Goal: Find specific page/section: Find specific page/section

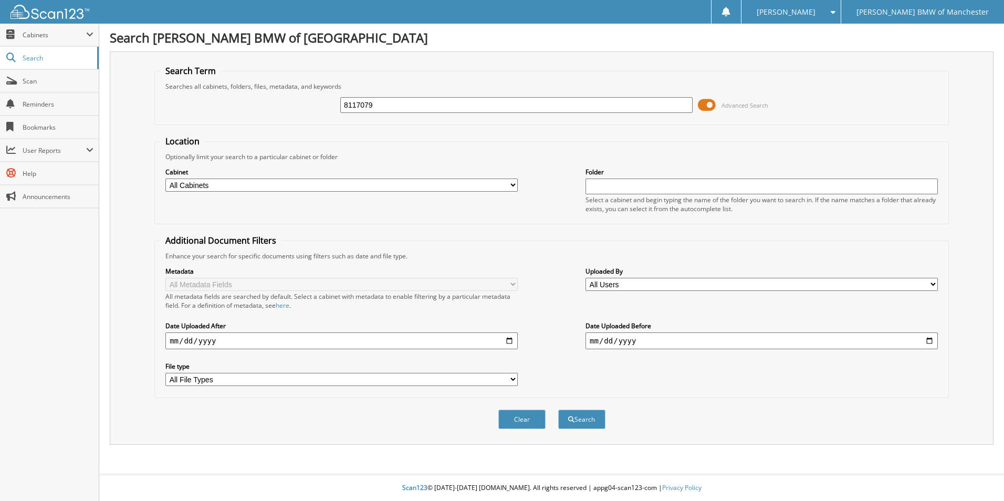
type input "8117079"
click at [558, 410] on button "Search" at bounding box center [581, 419] width 47 height 19
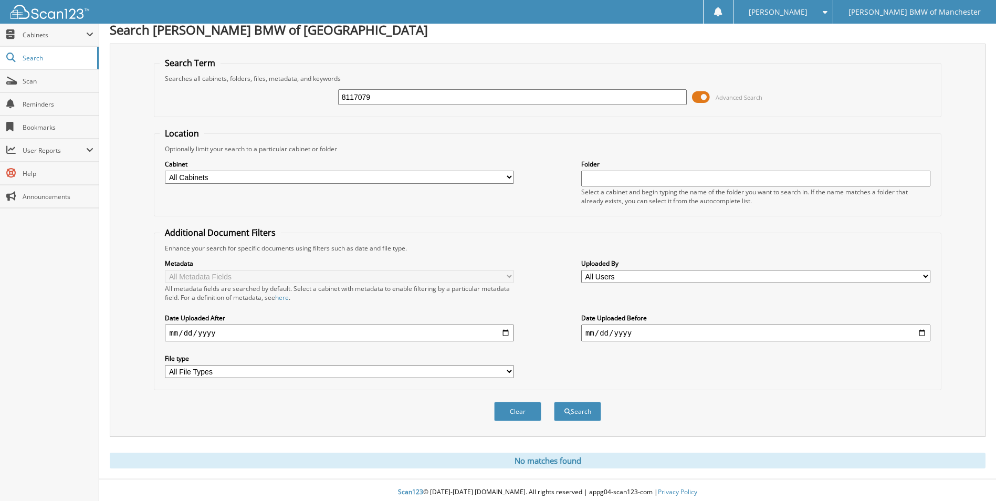
scroll to position [13, 0]
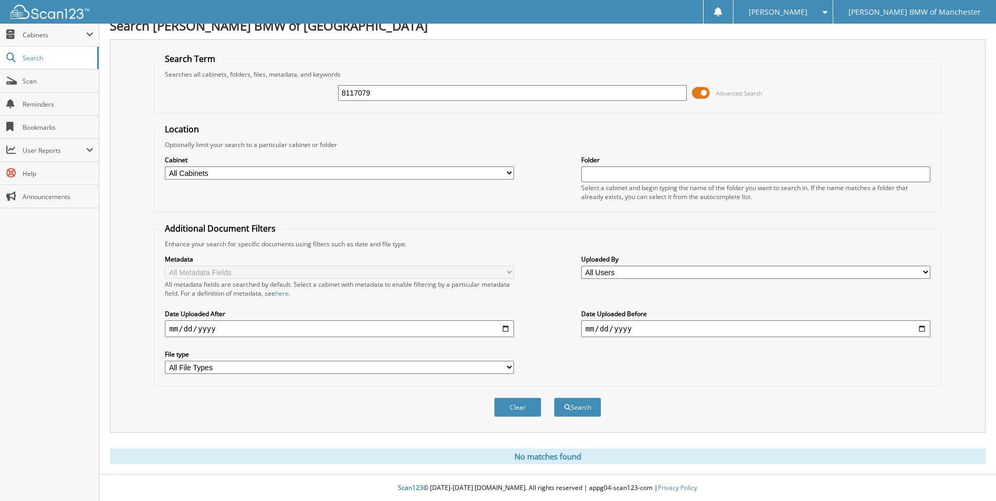
drag, startPoint x: 399, startPoint y: 97, endPoint x: 220, endPoint y: 96, distance: 178.6
click at [220, 96] on div "8117079 Advanced Search" at bounding box center [548, 93] width 776 height 28
type input "8"
type input "8116690"
click at [554, 398] on button "Search" at bounding box center [577, 407] width 47 height 19
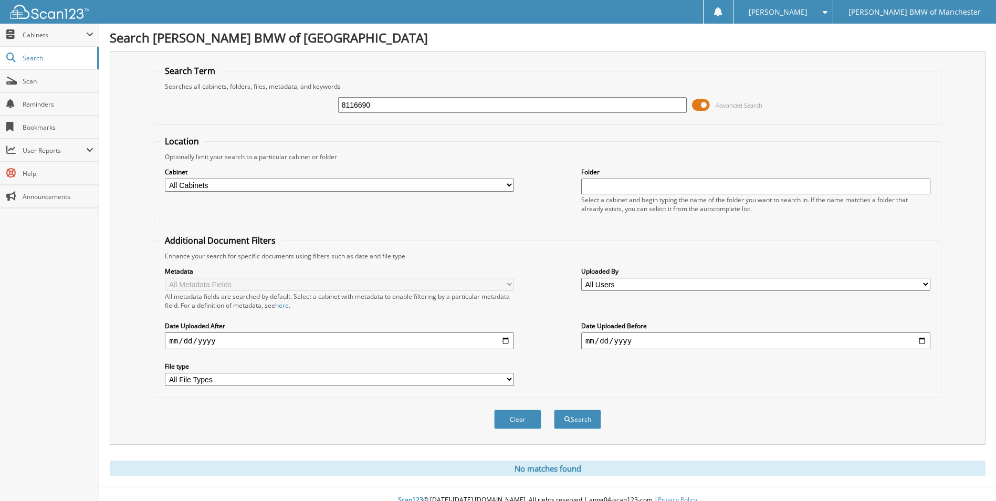
scroll to position [13, 0]
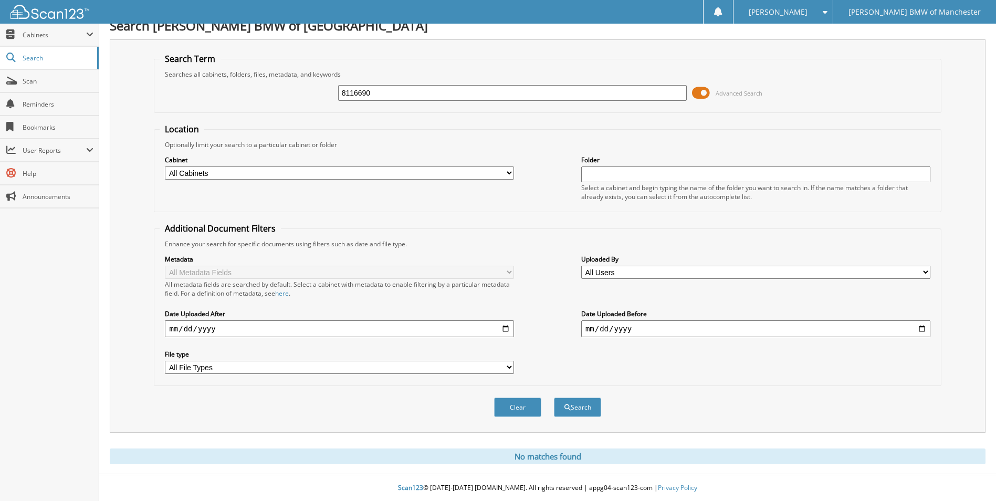
drag, startPoint x: 392, startPoint y: 96, endPoint x: 323, endPoint y: 46, distance: 85.4
click at [323, 73] on fieldset "Search Term Searches all cabinets, folders, files, metadata, and keywords 81166…" at bounding box center [547, 83] width 787 height 60
type input "6033634"
click at [554, 398] on button "Search" at bounding box center [577, 407] width 47 height 19
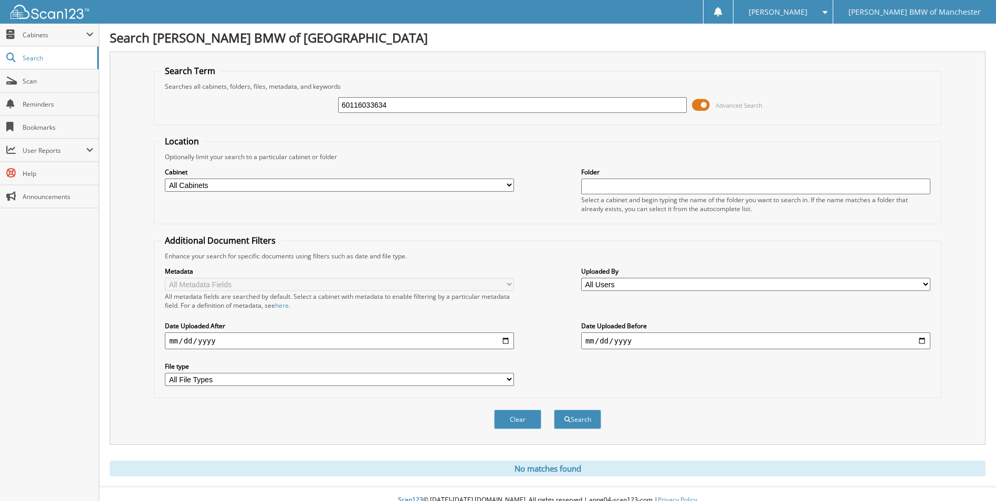
drag, startPoint x: 440, startPoint y: 103, endPoint x: 199, endPoint y: 61, distance: 245.3
click at [223, 78] on fieldset "Search Term Searches all cabinets, folders, files, metadata, and keywords 60116…" at bounding box center [547, 95] width 787 height 60
type input "6011634"
click at [554, 410] on button "Search" at bounding box center [577, 419] width 47 height 19
drag, startPoint x: 81, startPoint y: 56, endPoint x: 366, endPoint y: 81, distance: 286.2
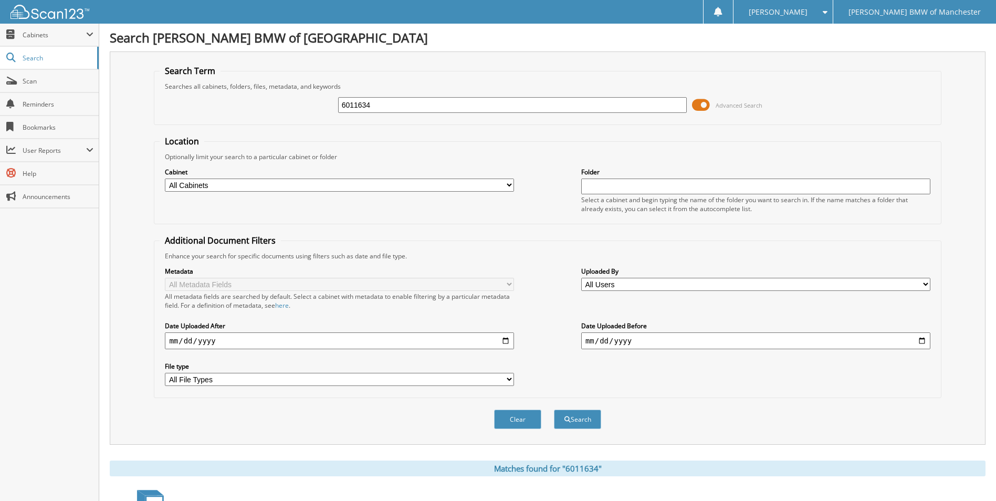
click at [82, 57] on span "Search" at bounding box center [57, 58] width 69 height 9
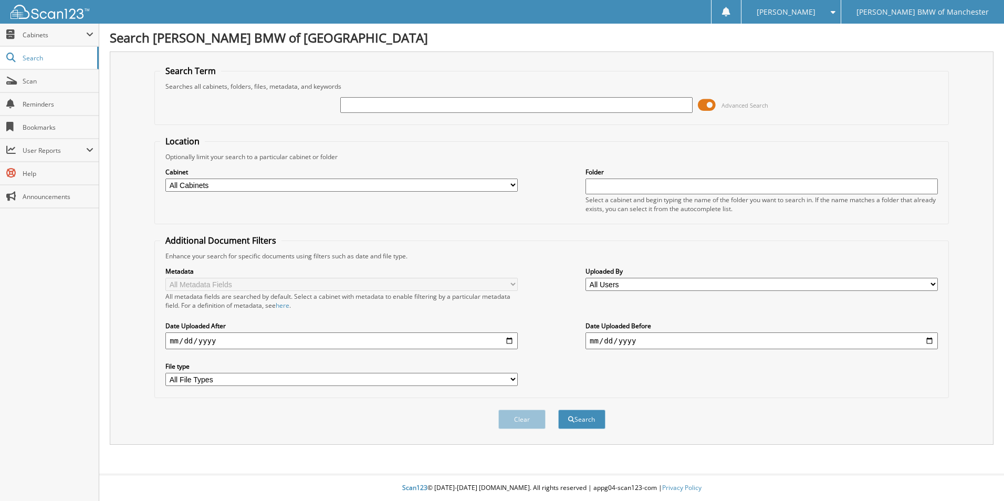
drag, startPoint x: 0, startPoint y: 0, endPoint x: 337, endPoint y: 100, distance: 351.3
click at [337, 100] on div "Advanced Search" at bounding box center [551, 105] width 783 height 28
type input "8117039"
click at [558, 410] on button "Search" at bounding box center [581, 419] width 47 height 19
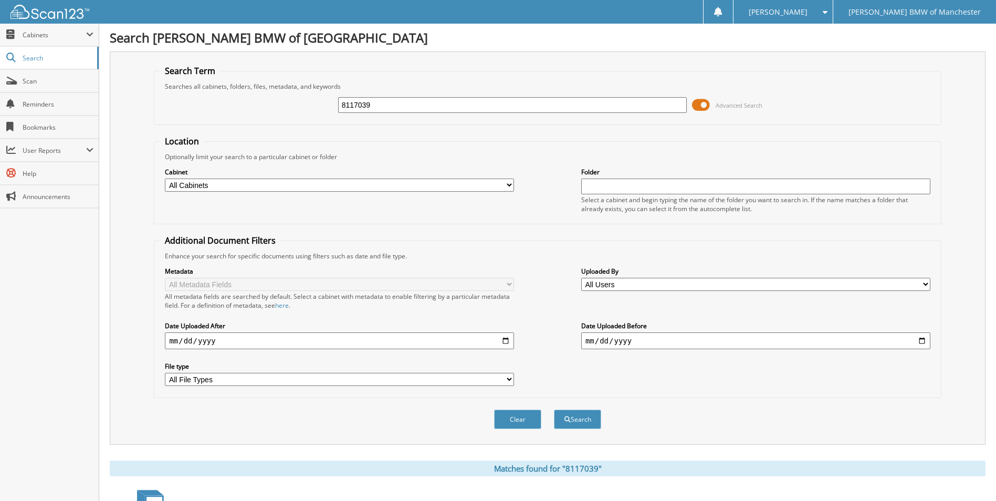
drag, startPoint x: 433, startPoint y: 105, endPoint x: 193, endPoint y: 80, distance: 240.8
click at [193, 86] on fieldset "Search Term Searches all cabinets, folders, files, metadata, and keywords 81170…" at bounding box center [547, 95] width 787 height 60
type input "8117162"
click at [554, 410] on button "Search" at bounding box center [577, 419] width 47 height 19
drag, startPoint x: 378, startPoint y: 107, endPoint x: 331, endPoint y: 98, distance: 47.1
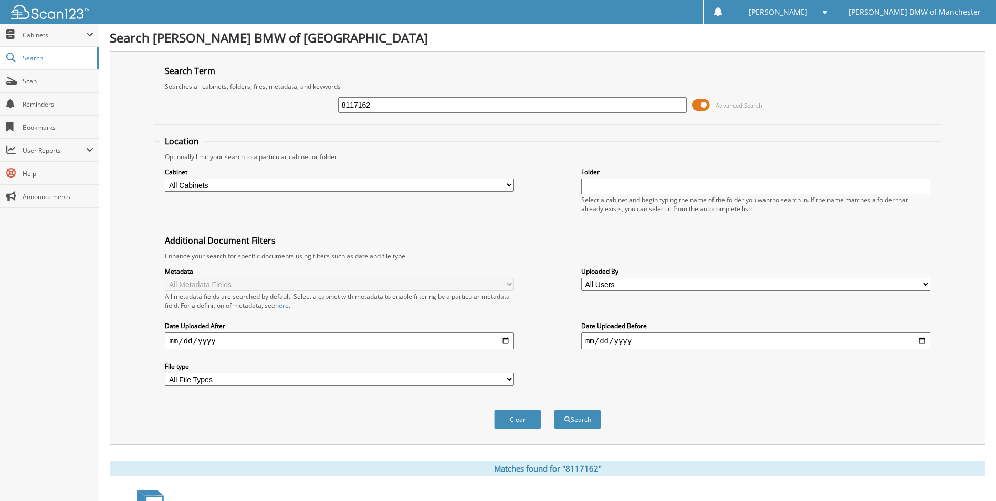
click at [331, 98] on div "8117162 Advanced Search" at bounding box center [548, 105] width 776 height 28
type input "8117145"
click at [554, 410] on button "Search" at bounding box center [577, 419] width 47 height 19
click at [431, 107] on input "8117145" at bounding box center [512, 105] width 349 height 16
type input "8117079"
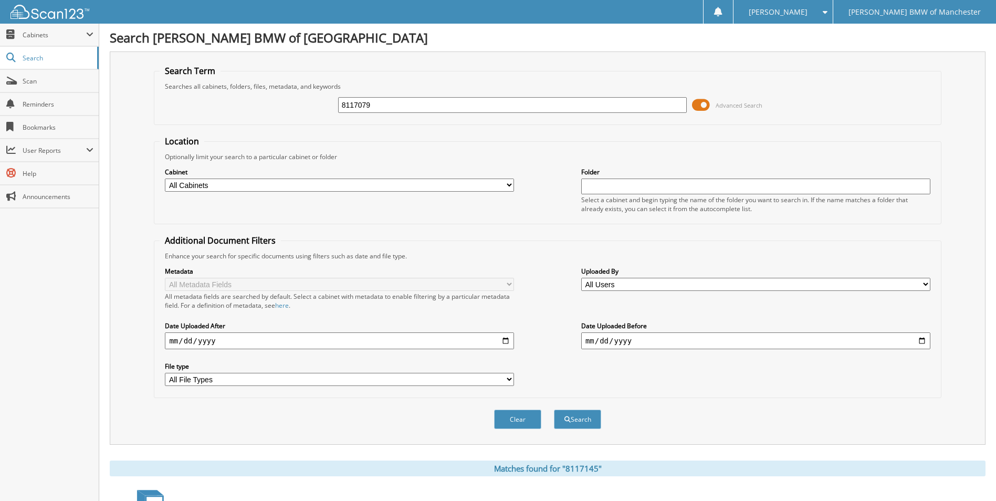
click at [554, 410] on button "Search" at bounding box center [577, 419] width 47 height 19
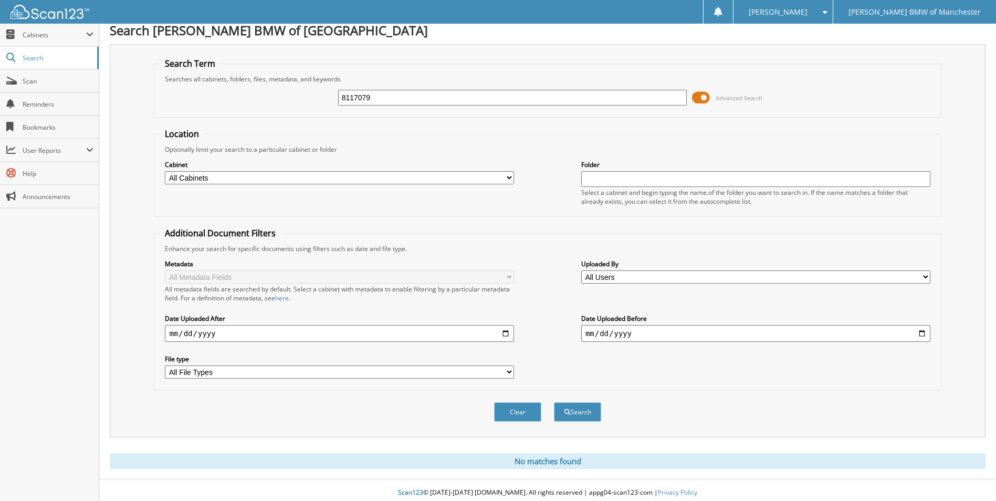
scroll to position [13, 0]
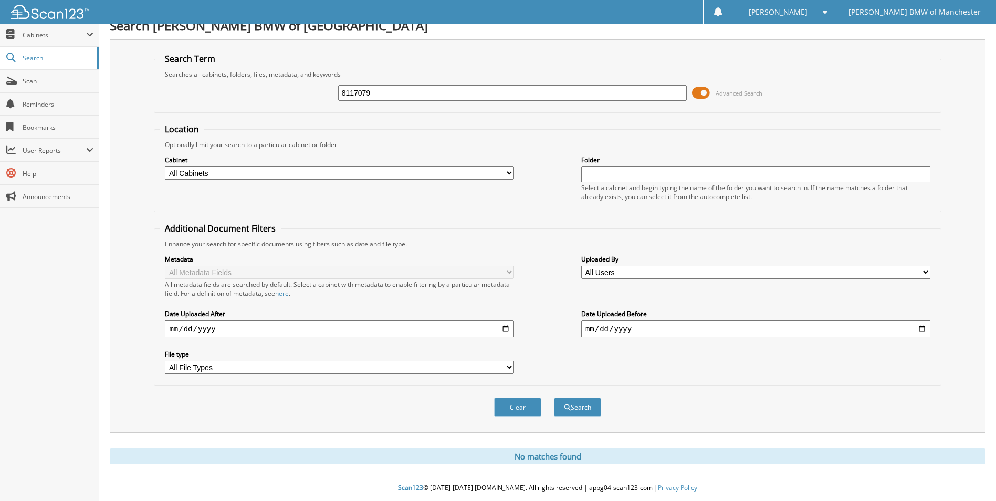
drag, startPoint x: 416, startPoint y: 101, endPoint x: 319, endPoint y: 83, distance: 98.8
click at [319, 83] on div "8117079 Advanced Search" at bounding box center [548, 93] width 776 height 28
drag, startPoint x: 429, startPoint y: 97, endPoint x: 337, endPoint y: 60, distance: 98.8
click at [321, 86] on div "8117079 Advanced Search" at bounding box center [548, 93] width 776 height 28
type input "8117188"
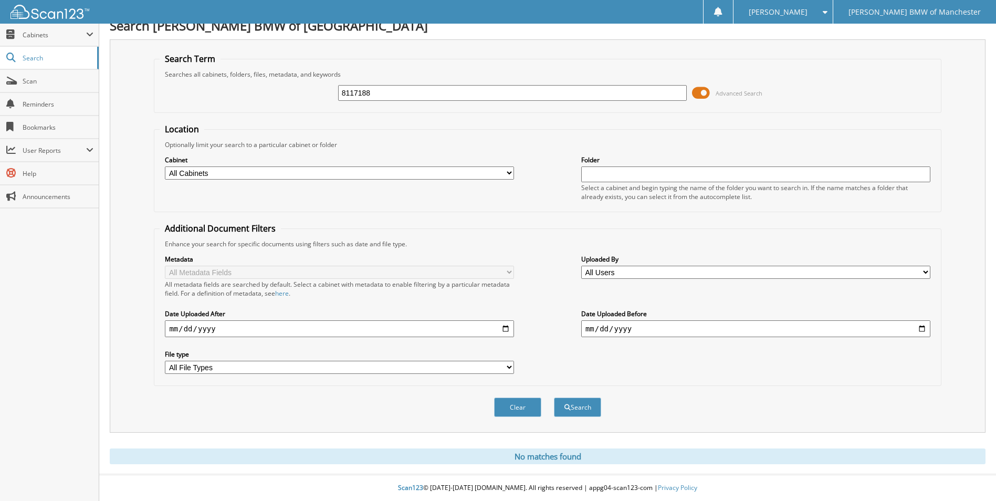
click at [554, 398] on button "Search" at bounding box center [577, 407] width 47 height 19
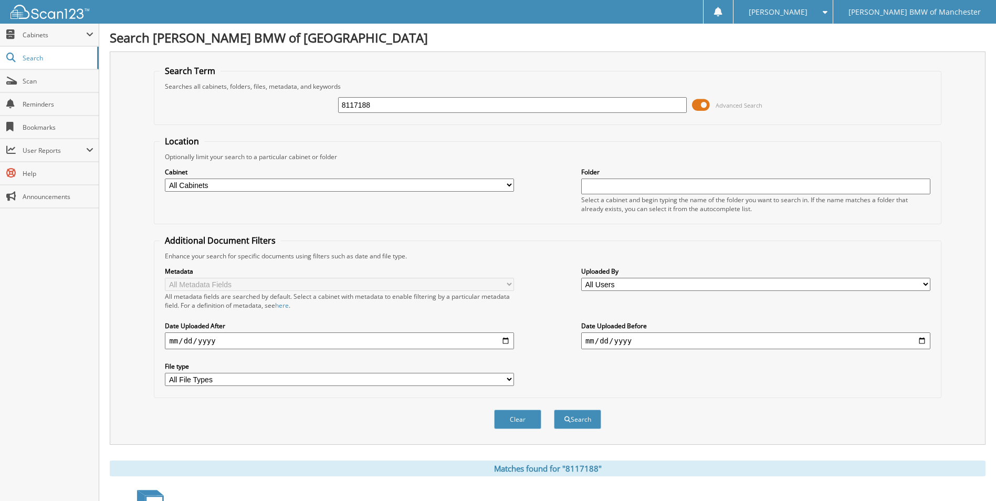
drag, startPoint x: 375, startPoint y: 110, endPoint x: 294, endPoint y: 75, distance: 88.7
click at [294, 75] on fieldset "Search Term Searches all cabinets, folders, files, metadata, and keywords 81171…" at bounding box center [547, 95] width 787 height 60
type input "8117193"
click at [554, 410] on button "Search" at bounding box center [577, 419] width 47 height 19
drag, startPoint x: 429, startPoint y: 107, endPoint x: 329, endPoint y: 85, distance: 102.1
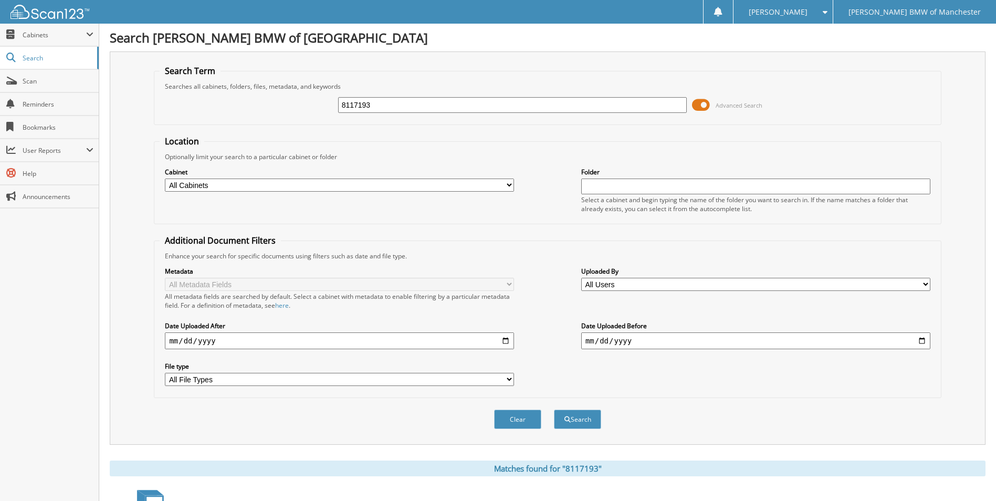
click at [329, 85] on fieldset "Search Term Searches all cabinets, folders, files, metadata, and keywords 81171…" at bounding box center [547, 95] width 787 height 60
type input "8117241"
click at [554, 410] on button "Search" at bounding box center [577, 419] width 47 height 19
click at [443, 106] on input "8117241" at bounding box center [512, 105] width 349 height 16
type input "8117044"
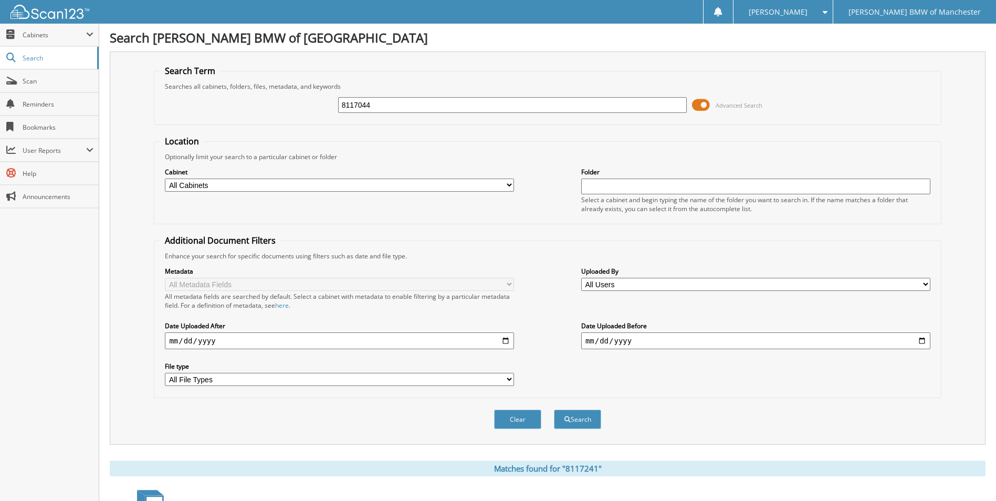
click at [554, 410] on button "Search" at bounding box center [577, 419] width 47 height 19
drag, startPoint x: 438, startPoint y: 96, endPoint x: 411, endPoint y: 89, distance: 28.3
click at [411, 89] on fieldset "Search Term Searches all cabinets, folders, files, metadata, and keywords 81170…" at bounding box center [547, 95] width 787 height 60
drag, startPoint x: 402, startPoint y: 105, endPoint x: 326, endPoint y: 91, distance: 77.3
click at [326, 91] on div "8117044 Advanced Search" at bounding box center [548, 105] width 776 height 28
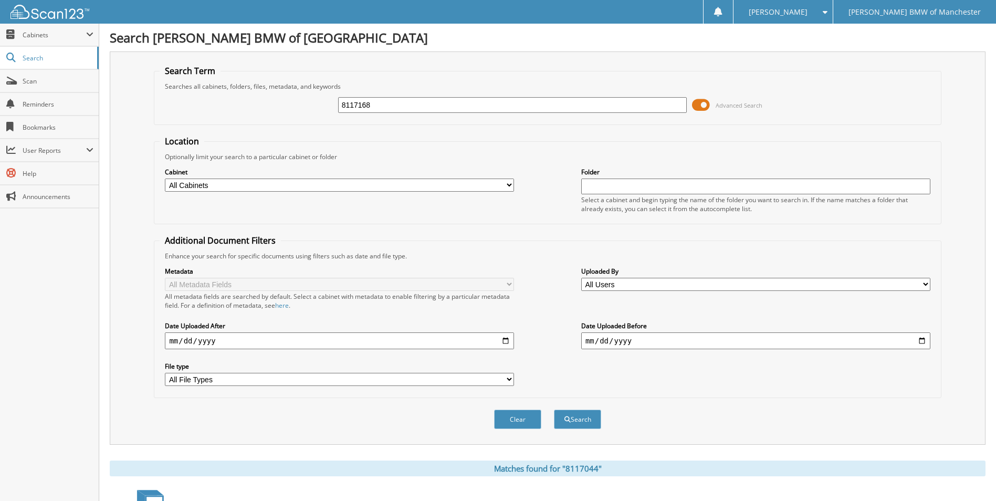
type input "8117168"
click at [554, 410] on button "Search" at bounding box center [577, 419] width 47 height 19
click at [417, 108] on input "8117168" at bounding box center [512, 105] width 349 height 16
type input "8117038"
click at [554, 410] on button "Search" at bounding box center [577, 419] width 47 height 19
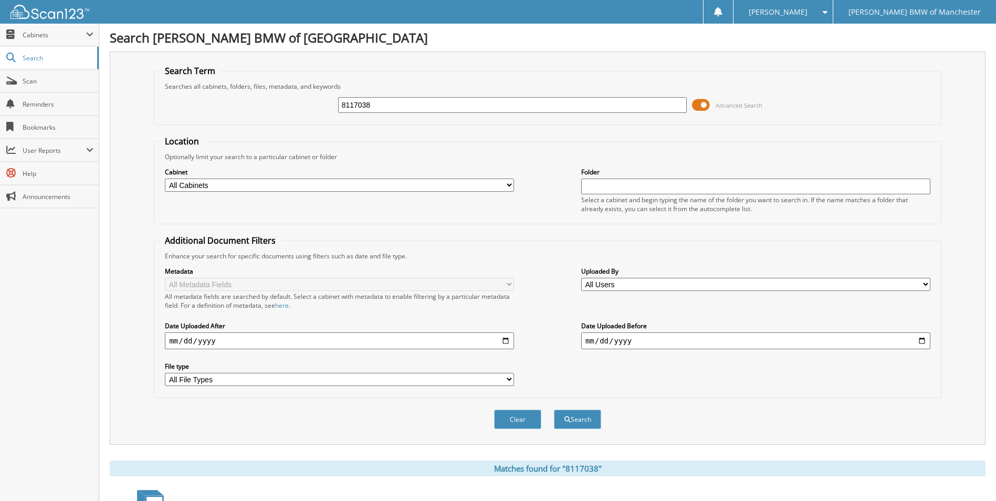
click at [377, 110] on input "8117038" at bounding box center [512, 105] width 349 height 16
type input "8116982"
click at [554, 410] on button "Search" at bounding box center [577, 419] width 47 height 19
click at [378, 110] on input "8116982" at bounding box center [512, 105] width 349 height 16
type input "8117262"
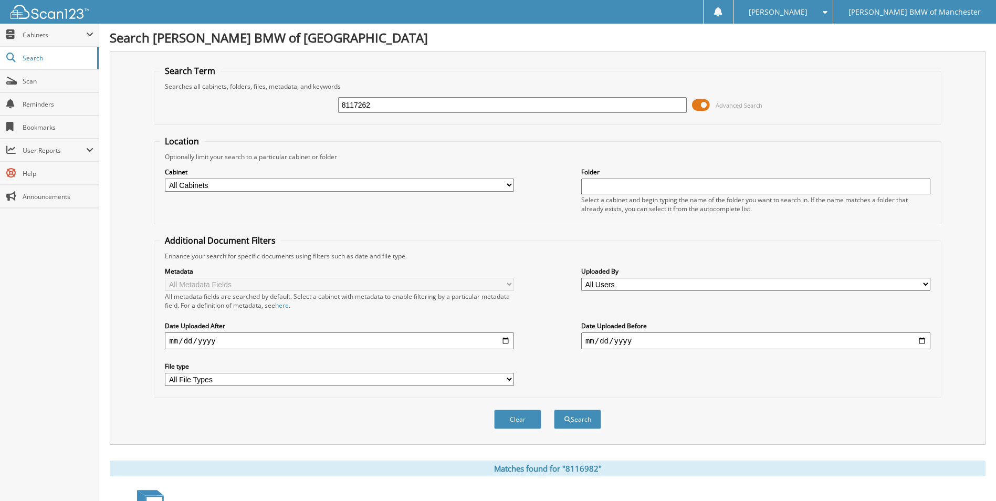
click at [554, 410] on button "Search" at bounding box center [577, 419] width 47 height 19
click at [378, 110] on input "8117262" at bounding box center [512, 105] width 349 height 16
type input "8117298"
click at [554, 410] on button "Search" at bounding box center [577, 419] width 47 height 19
click at [468, 111] on input "8117298" at bounding box center [512, 105] width 349 height 16
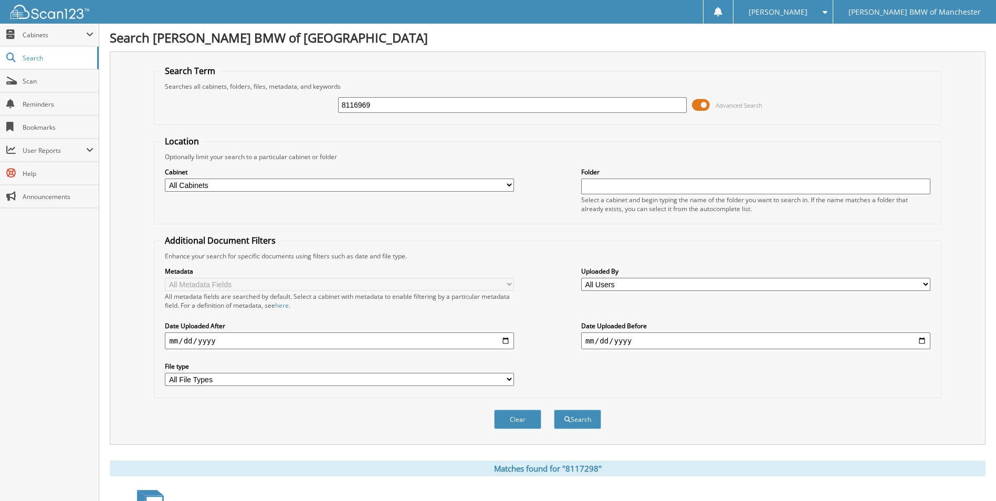
type input "8116969"
click at [554, 410] on button "Search" at bounding box center [577, 419] width 47 height 19
type input "8117309"
click at [554, 410] on button "Search" at bounding box center [577, 419] width 47 height 19
drag, startPoint x: 538, startPoint y: 107, endPoint x: 264, endPoint y: 69, distance: 276.7
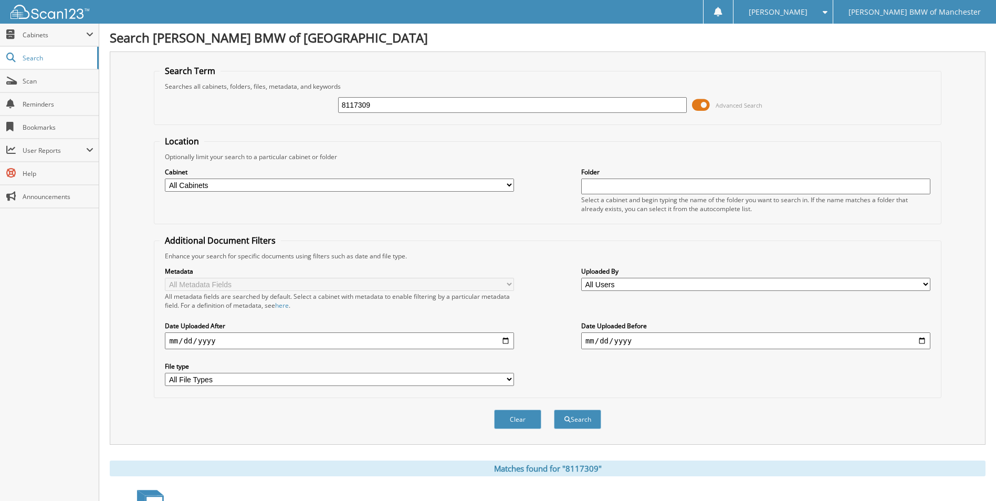
click at [264, 69] on fieldset "Search Term Searches all cabinets, folders, files, metadata, and keywords 81173…" at bounding box center [547, 95] width 787 height 60
type input "8117310"
click at [554, 410] on button "Search" at bounding box center [577, 419] width 47 height 19
click at [389, 106] on input "8117310" at bounding box center [512, 105] width 349 height 16
type input "8117252"
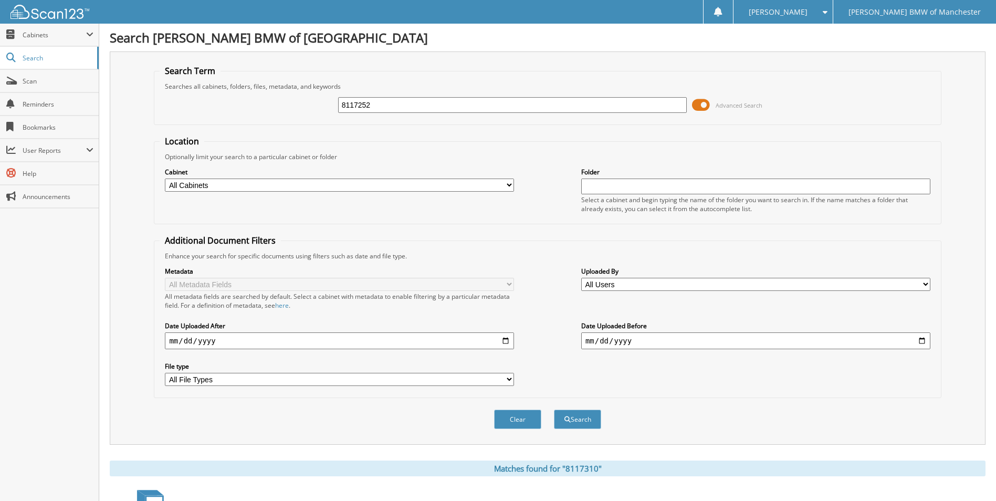
click at [554, 410] on button "Search" at bounding box center [577, 419] width 47 height 19
click at [389, 106] on input "8117252" at bounding box center [512, 105] width 349 height 16
type input "8116964"
click at [554, 410] on button "Search" at bounding box center [577, 419] width 47 height 19
type input ";'8116964"
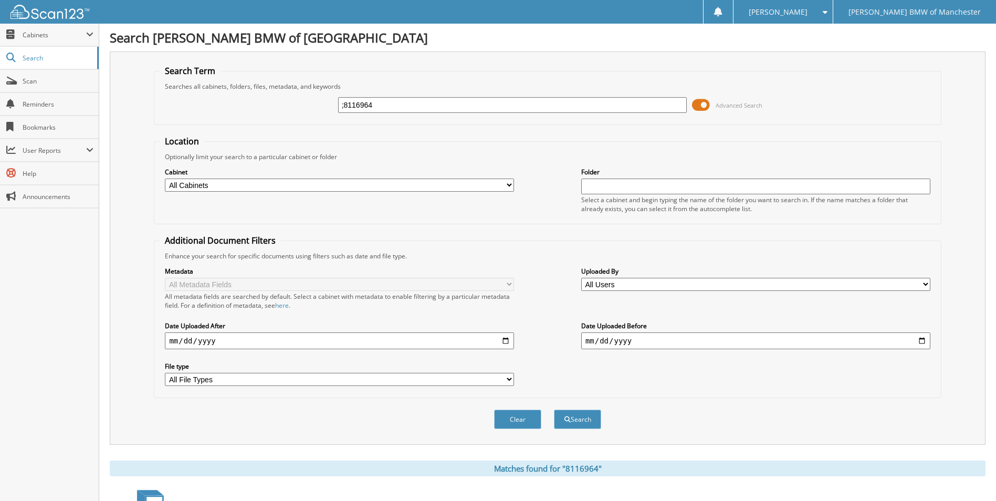
click at [554, 410] on button "Search" at bounding box center [577, 419] width 47 height 19
click at [389, 106] on input ";'8116964" at bounding box center [512, 105] width 349 height 16
type input ";"
type input "8116966"
click at [554, 410] on button "Search" at bounding box center [577, 419] width 47 height 19
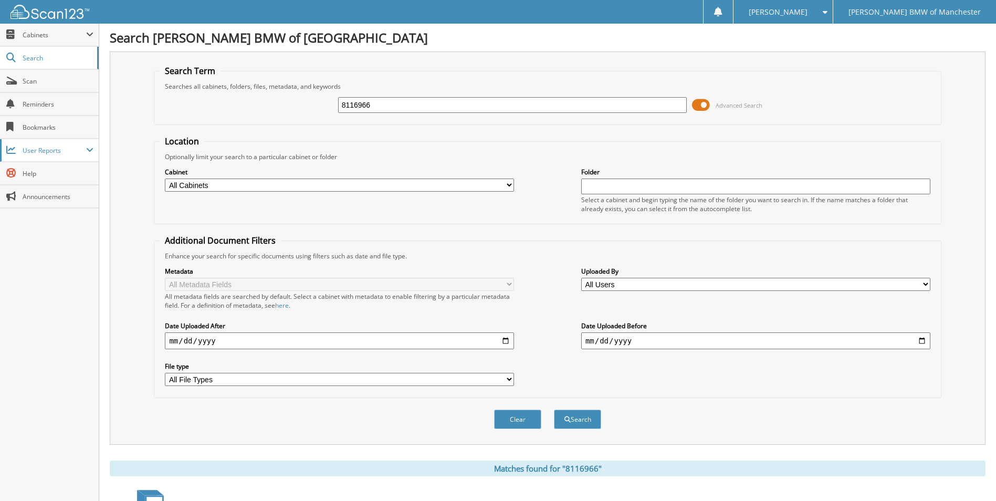
click at [80, 147] on span "User Reports" at bounding box center [55, 150] width 64 height 9
click at [77, 173] on span "My Recent Activity" at bounding box center [54, 173] width 77 height 9
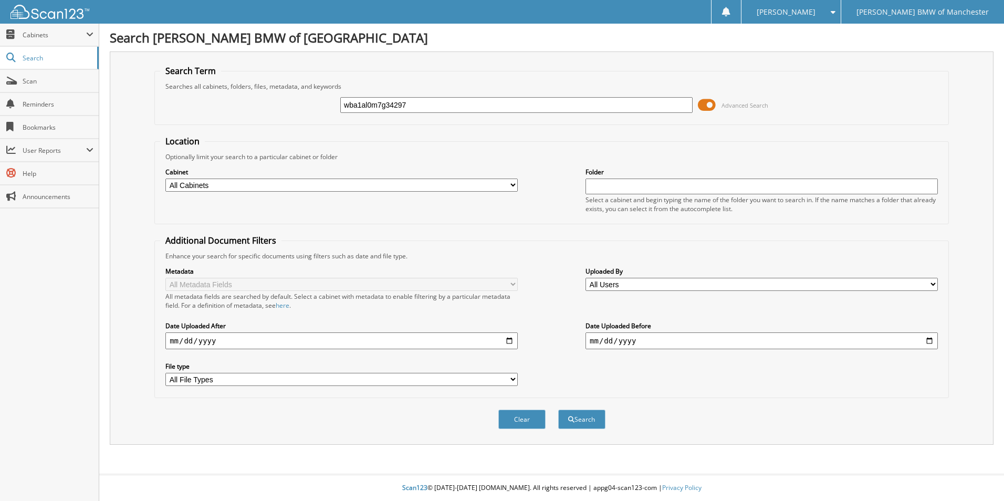
type input "wba1al0m7g34297"
click at [558, 410] on button "Search" at bounding box center [581, 419] width 47 height 19
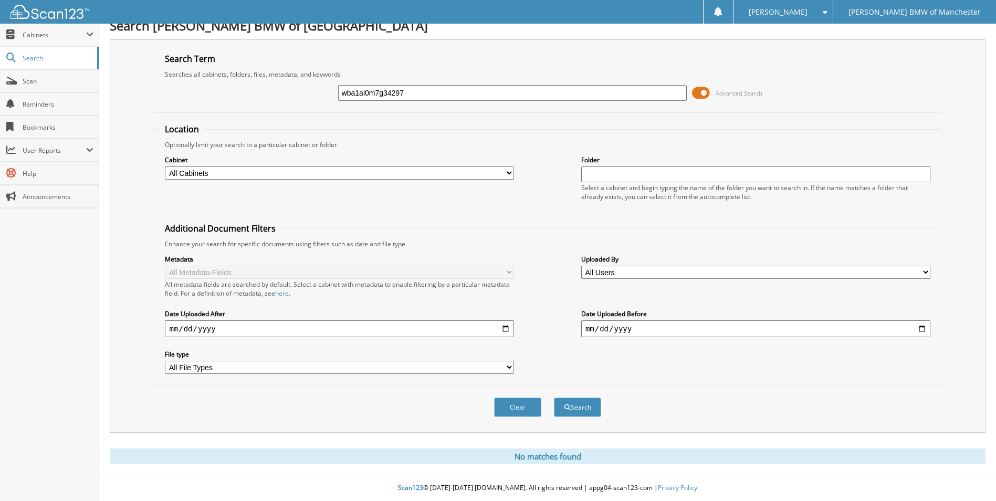
scroll to position [13, 0]
drag, startPoint x: 442, startPoint y: 96, endPoint x: 283, endPoint y: 79, distance: 160.5
click at [283, 79] on div "wba1al0m7g34297 Advanced Search" at bounding box center [548, 93] width 776 height 28
paste input "[US_VEHICLE_IDENTIFICATION_NUMBER]"
type input "[US_VEHICLE_IDENTIFICATION_NUMBER]"
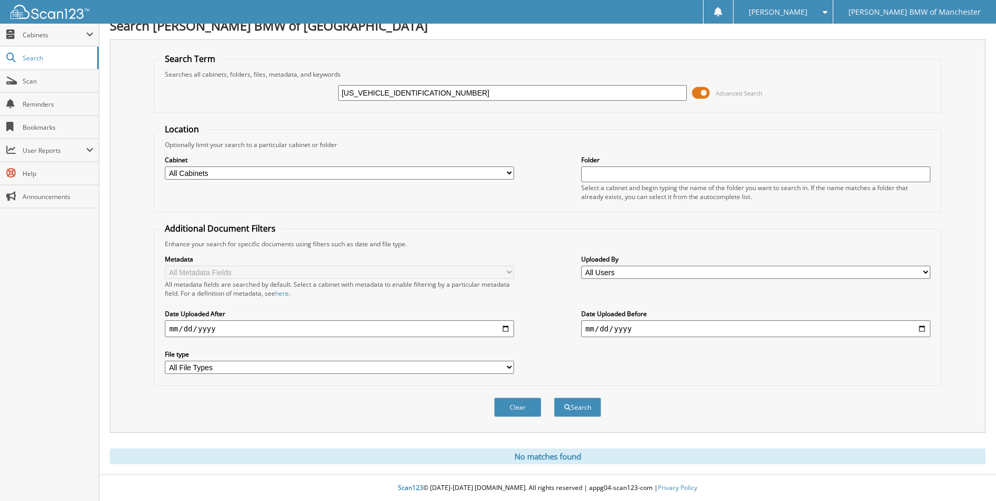
click at [554, 398] on button "Search" at bounding box center [577, 407] width 47 height 19
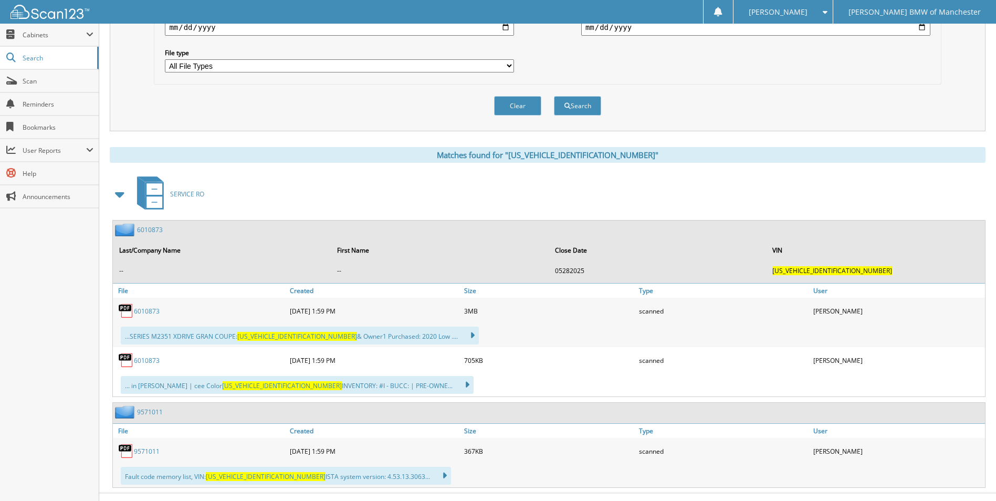
scroll to position [315, 0]
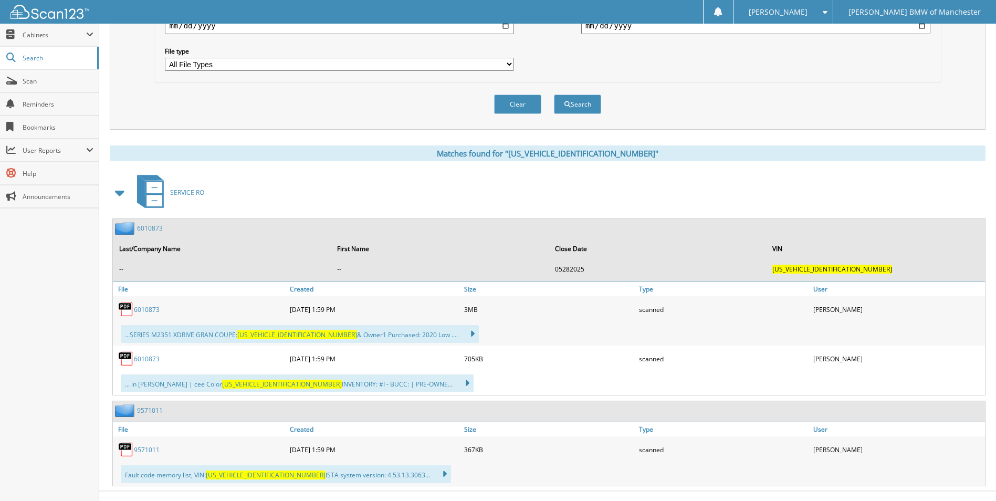
drag, startPoint x: 144, startPoint y: 306, endPoint x: 139, endPoint y: 305, distance: 5.3
click at [137, 305] on div "6010873" at bounding box center [200, 309] width 174 height 21
drag, startPoint x: 142, startPoint y: 309, endPoint x: 176, endPoint y: 315, distance: 34.6
click at [176, 315] on div "6010873" at bounding box center [200, 309] width 174 height 21
drag, startPoint x: 149, startPoint y: 305, endPoint x: 131, endPoint y: 310, distance: 19.0
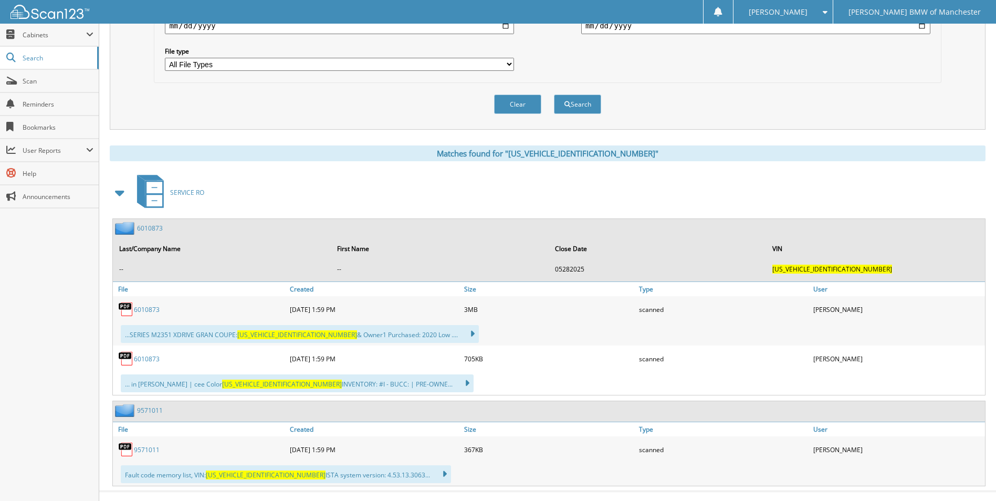
click at [131, 310] on div "6010873" at bounding box center [200, 309] width 174 height 21
drag, startPoint x: 131, startPoint y: 310, endPoint x: 145, endPoint y: 315, distance: 15.4
copy div "6010873"
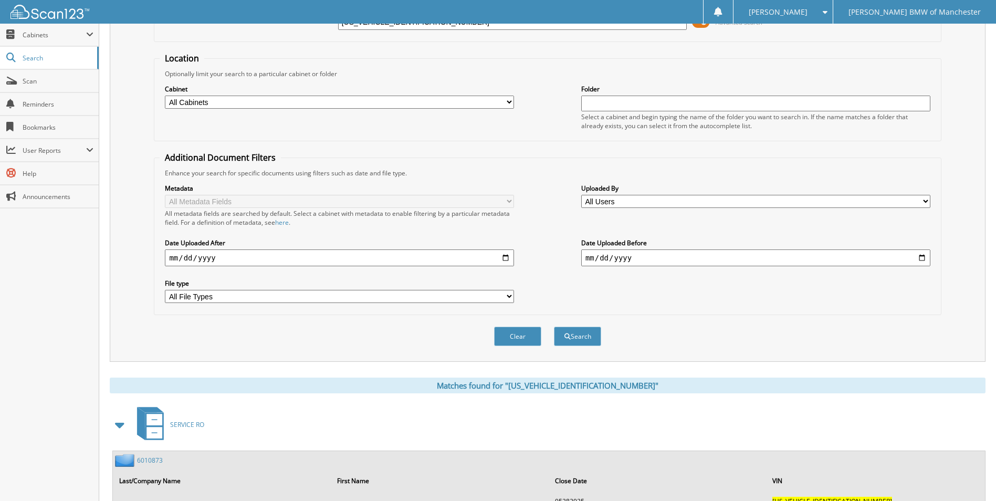
scroll to position [53, 0]
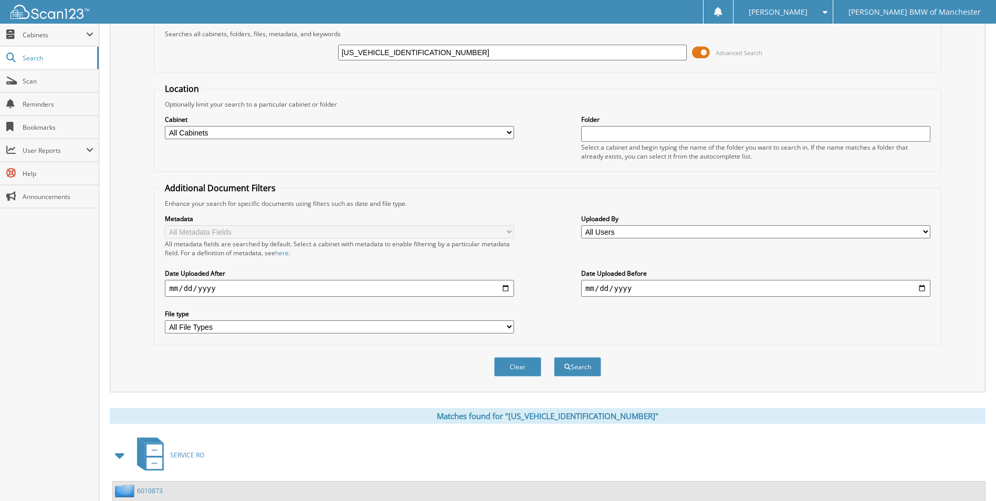
drag, startPoint x: 429, startPoint y: 46, endPoint x: 297, endPoint y: 58, distance: 132.4
click at [297, 58] on div "[US_VEHICLE_IDENTIFICATION_NUMBER] Advanced Search" at bounding box center [548, 52] width 776 height 28
click at [82, 41] on span "Cabinets" at bounding box center [49, 35] width 99 height 23
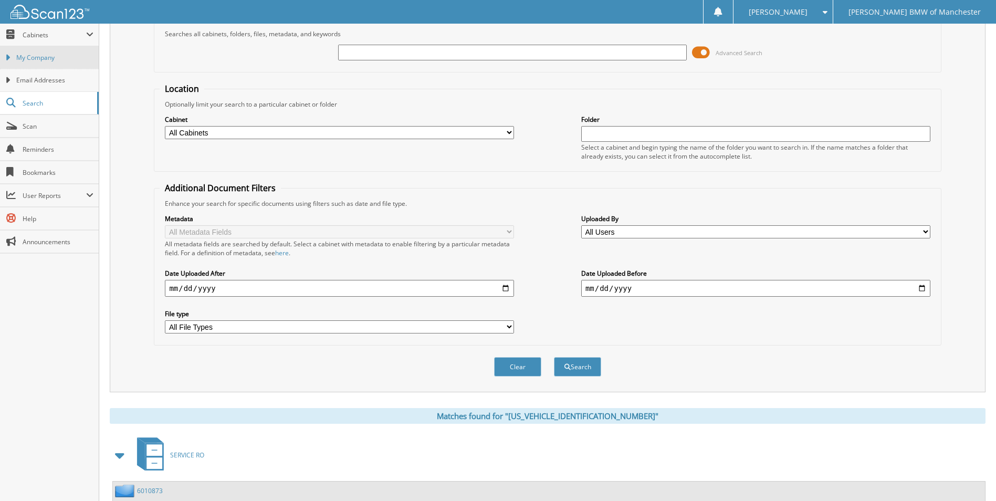
click at [82, 54] on span "My Company" at bounding box center [54, 57] width 77 height 9
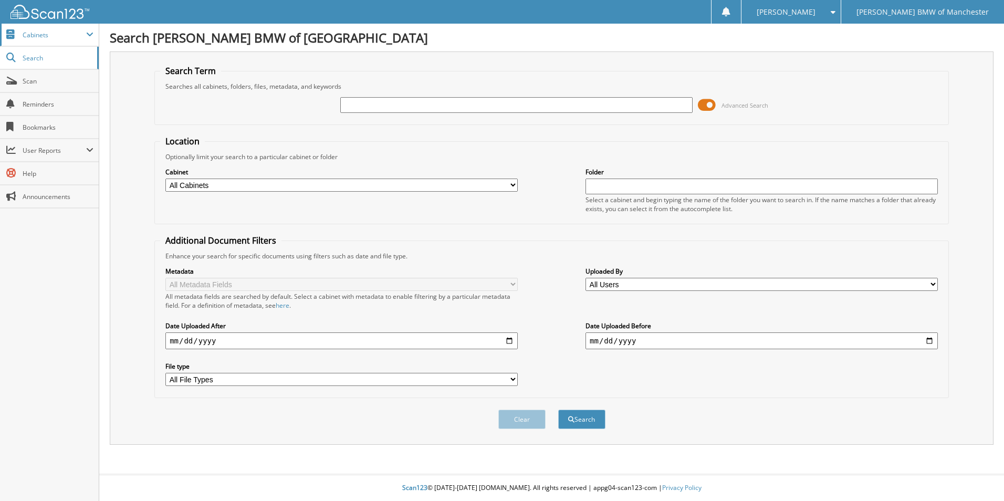
click at [79, 29] on span "Cabinets" at bounding box center [49, 35] width 99 height 23
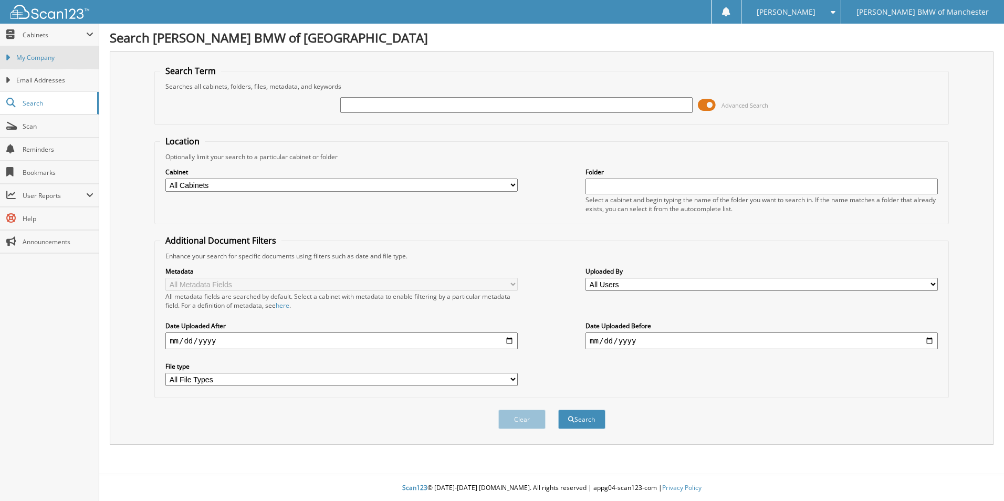
click at [74, 59] on span "My Company" at bounding box center [54, 57] width 77 height 9
